Goal: Navigation & Orientation: Understand site structure

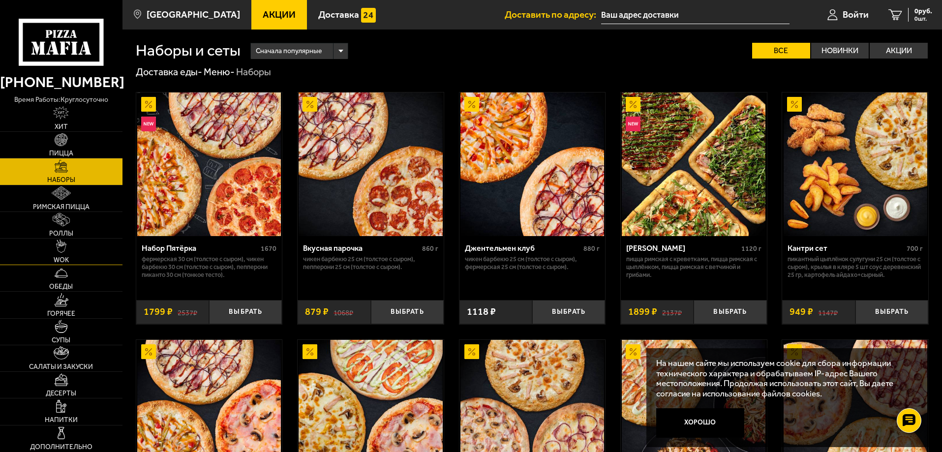
click at [72, 253] on link "WOK" at bounding box center [61, 252] width 122 height 26
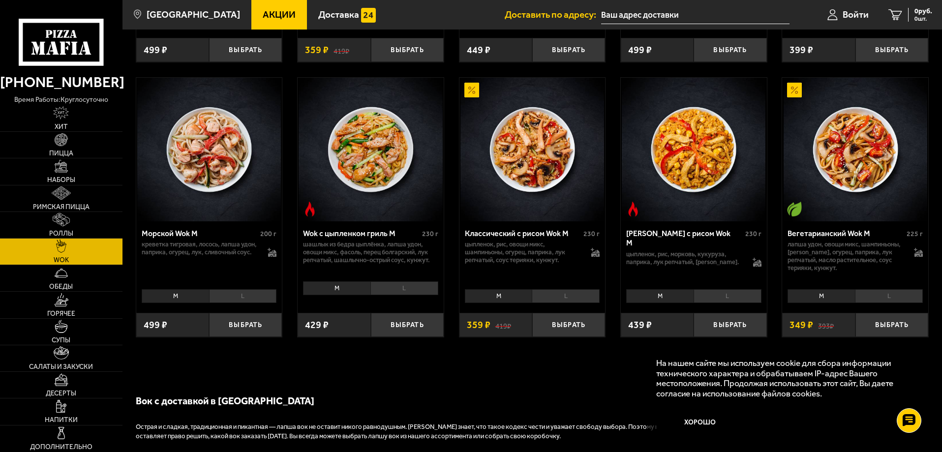
scroll to position [553, 0]
click at [91, 284] on link "Обеды" at bounding box center [61, 278] width 122 height 26
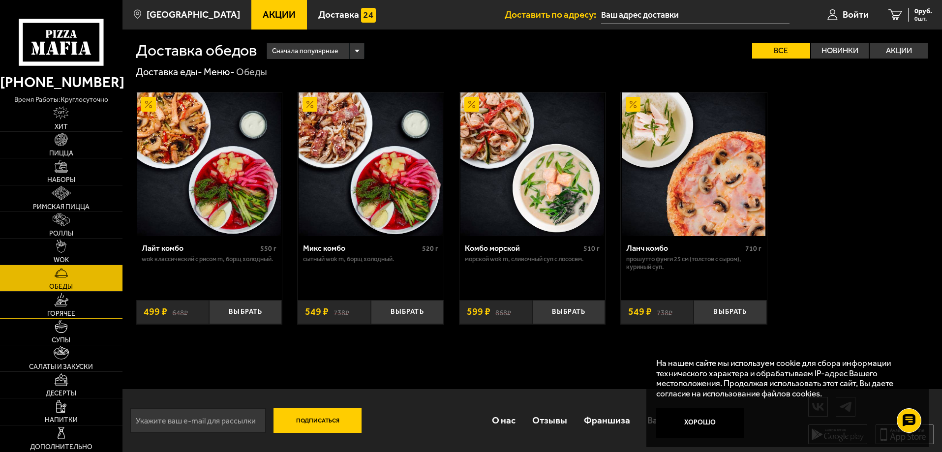
click at [91, 305] on link "Горячее" at bounding box center [61, 305] width 122 height 26
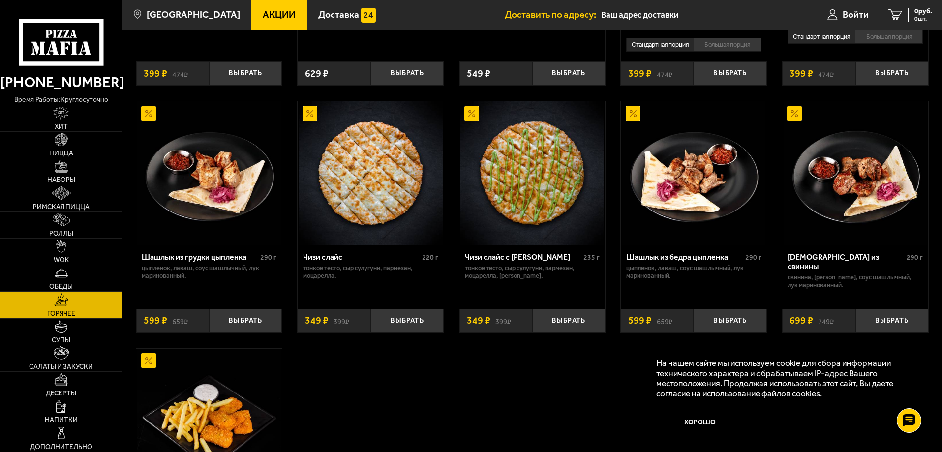
scroll to position [773, 0]
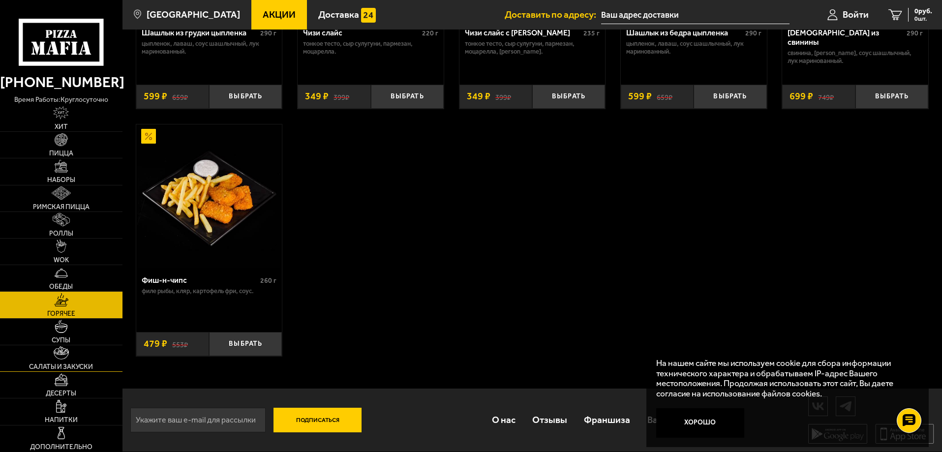
click at [73, 362] on link "Салаты и закуски" at bounding box center [61, 358] width 122 height 26
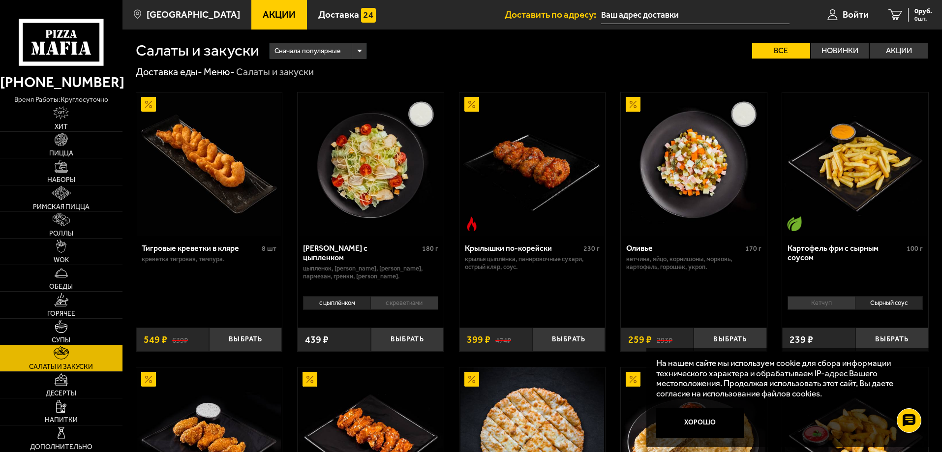
click at [73, 322] on link "Супы" at bounding box center [61, 332] width 122 height 26
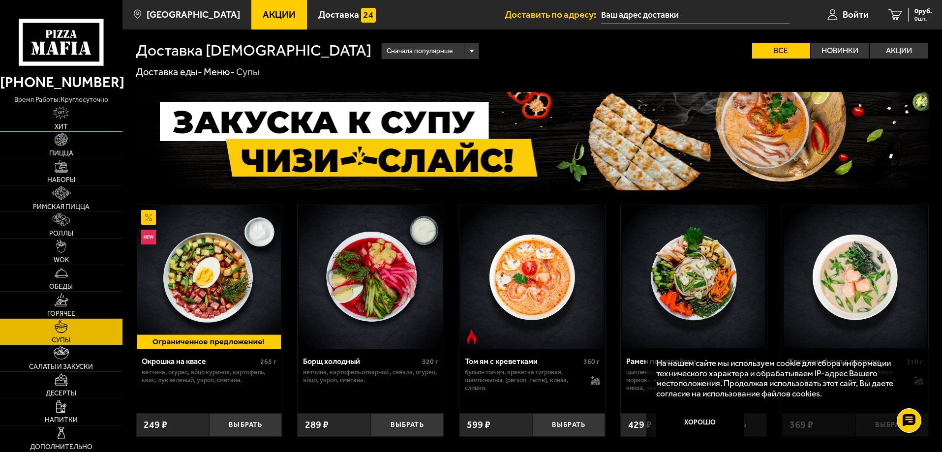
click at [65, 121] on link "Хит" at bounding box center [61, 118] width 122 height 26
